Goal: Navigation & Orientation: Find specific page/section

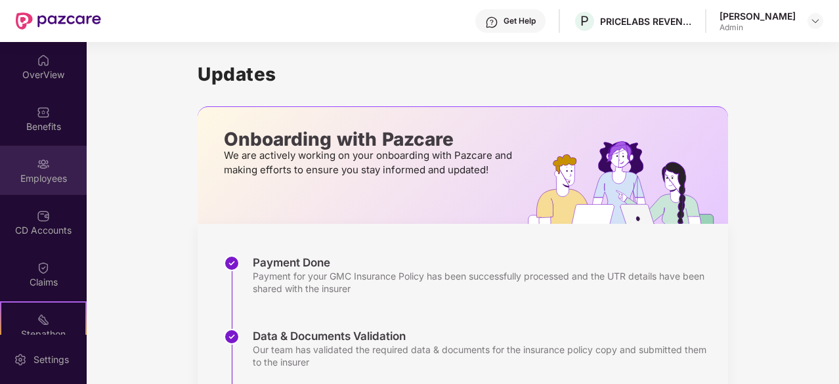
click at [43, 161] on img at bounding box center [43, 164] width 13 height 13
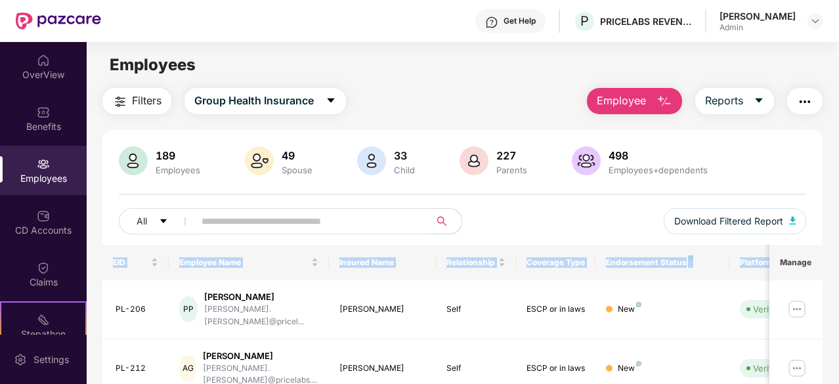
drag, startPoint x: 836, startPoint y: 170, endPoint x: 840, endPoint y: 246, distance: 76.2
click at [838, 246] on html "Get Help P PRICELABS REVENUE SOLUTIONS PRIVATE LIMITED [PERSON_NAME] Admin Over…" at bounding box center [419, 192] width 839 height 384
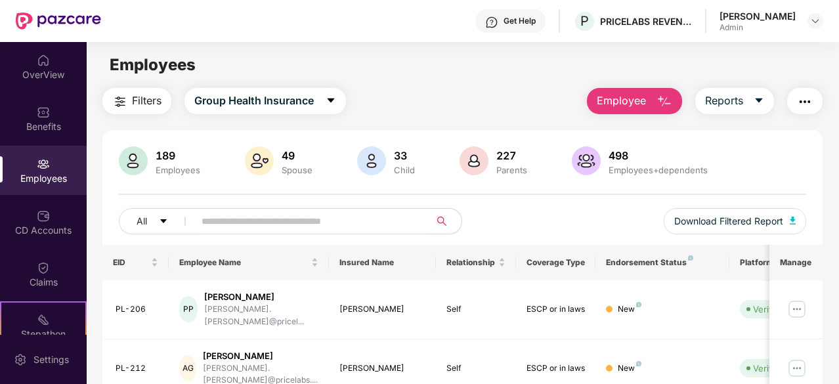
click at [475, 114] on div "Filters Group Health Insurance Employee Reports" at bounding box center [462, 101] width 720 height 26
click at [838, 94] on div "OverView Benefits Employees CD Accounts Claims Stepathon New Challenge Endorsem…" at bounding box center [419, 213] width 839 height 342
click at [747, 149] on div "189 Employees 49 Spouse 33 Child 227 Parents 498 Employees+dependents" at bounding box center [462, 162] width 687 height 32
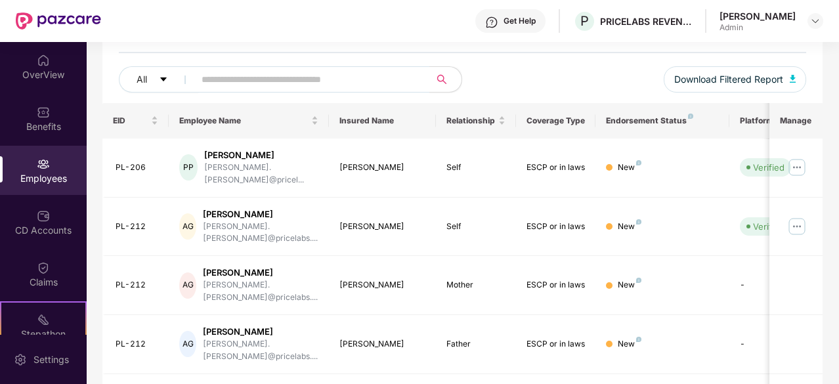
scroll to position [158, 0]
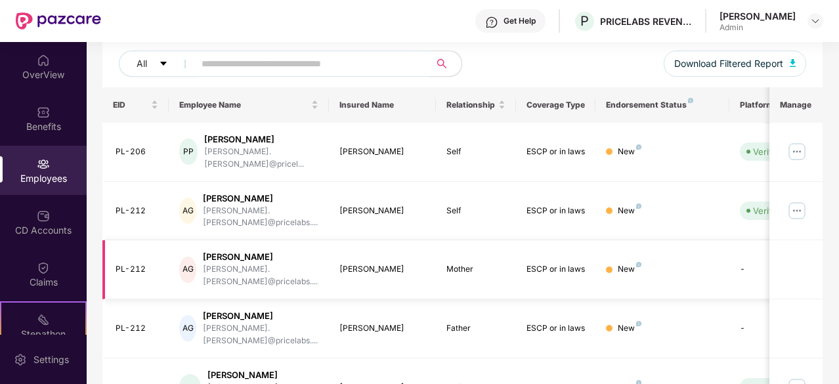
click at [660, 240] on td "New" at bounding box center [661, 269] width 133 height 59
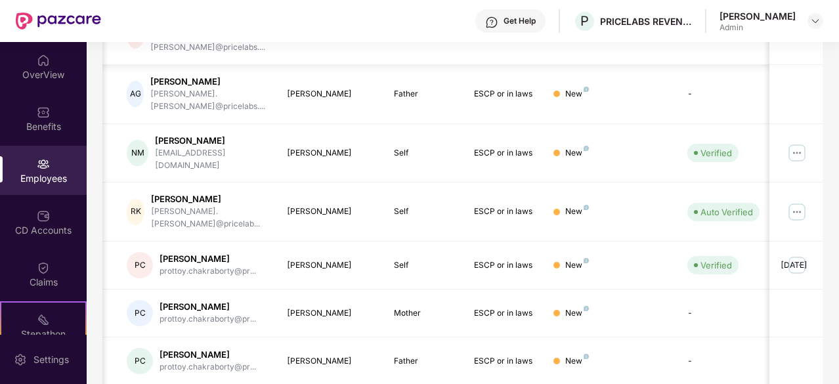
scroll to position [419, 0]
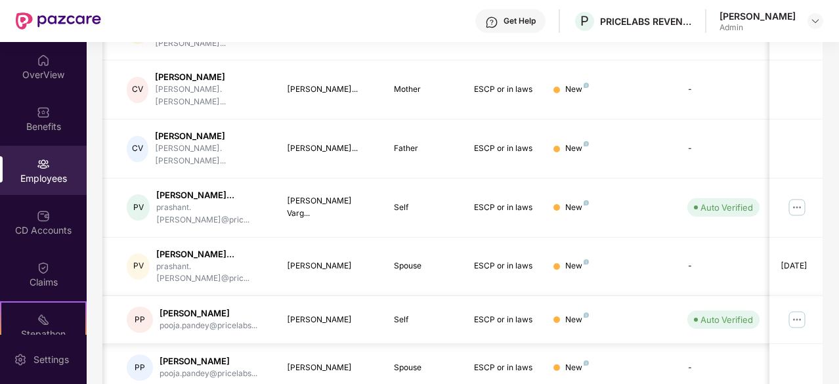
scroll to position [442, 0]
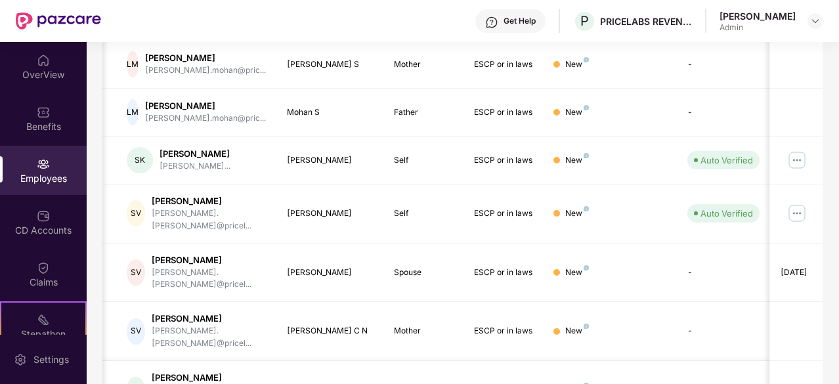
scroll to position [419, 0]
